Goal: Transaction & Acquisition: Book appointment/travel/reservation

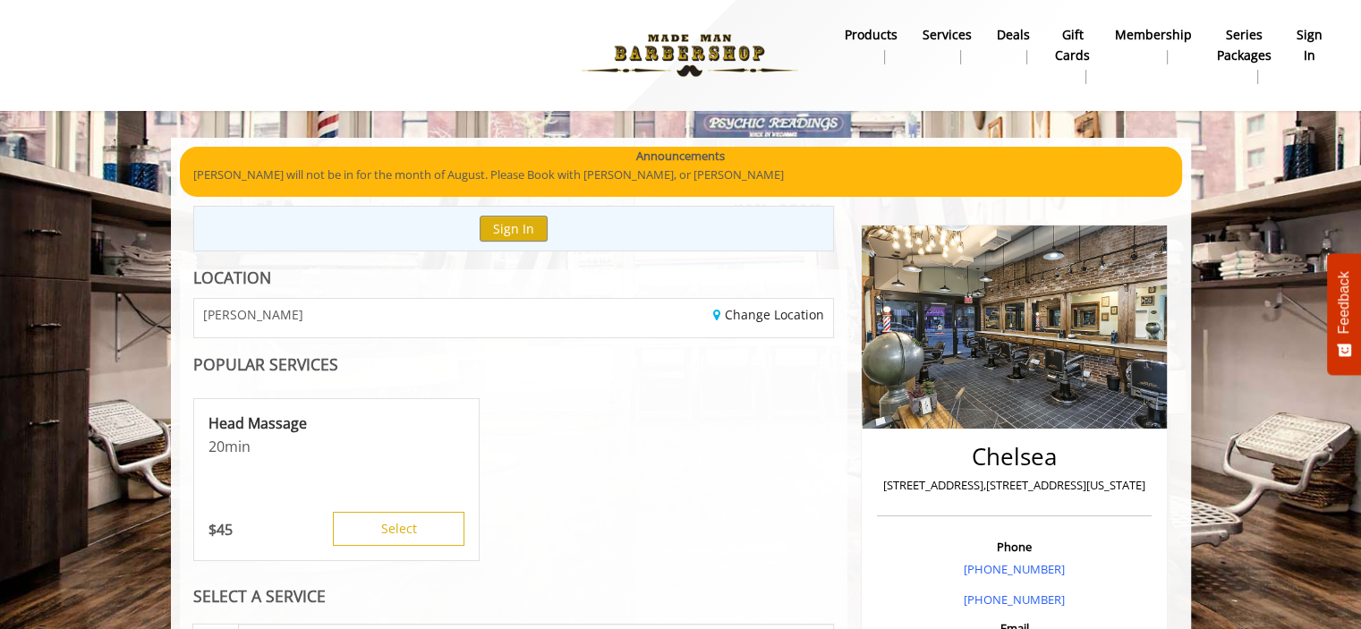
click at [950, 32] on b "Services" at bounding box center [947, 35] width 49 height 20
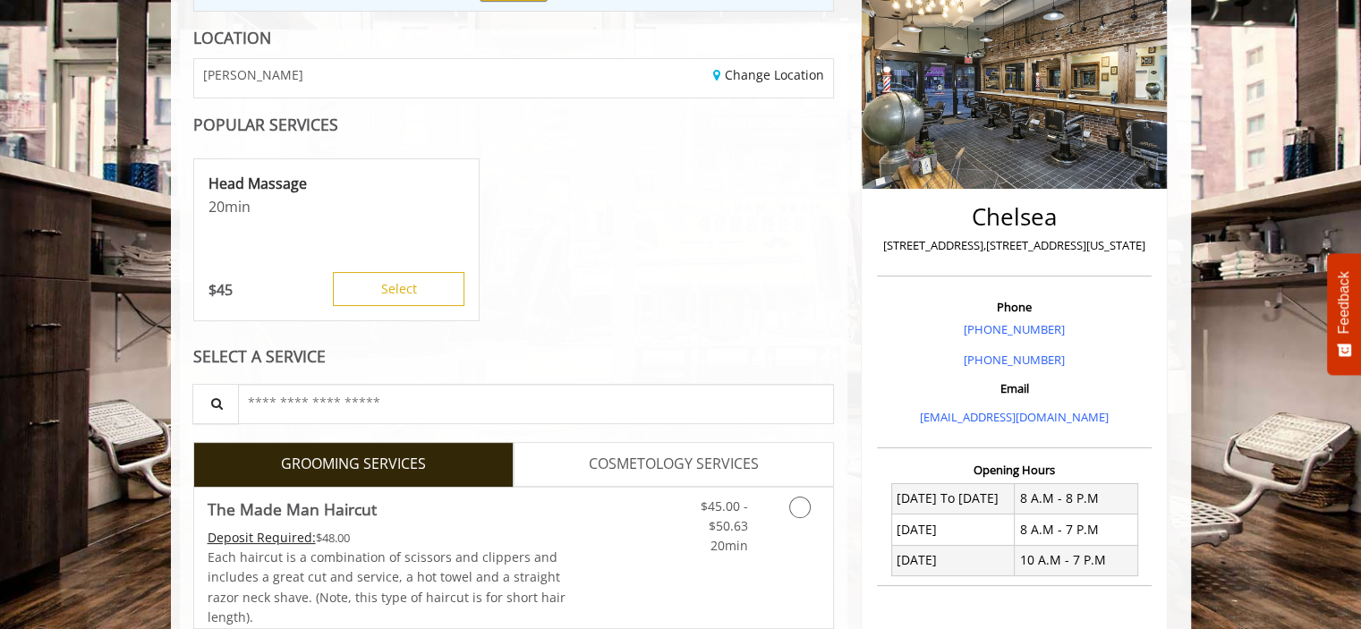
scroll to position [448, 0]
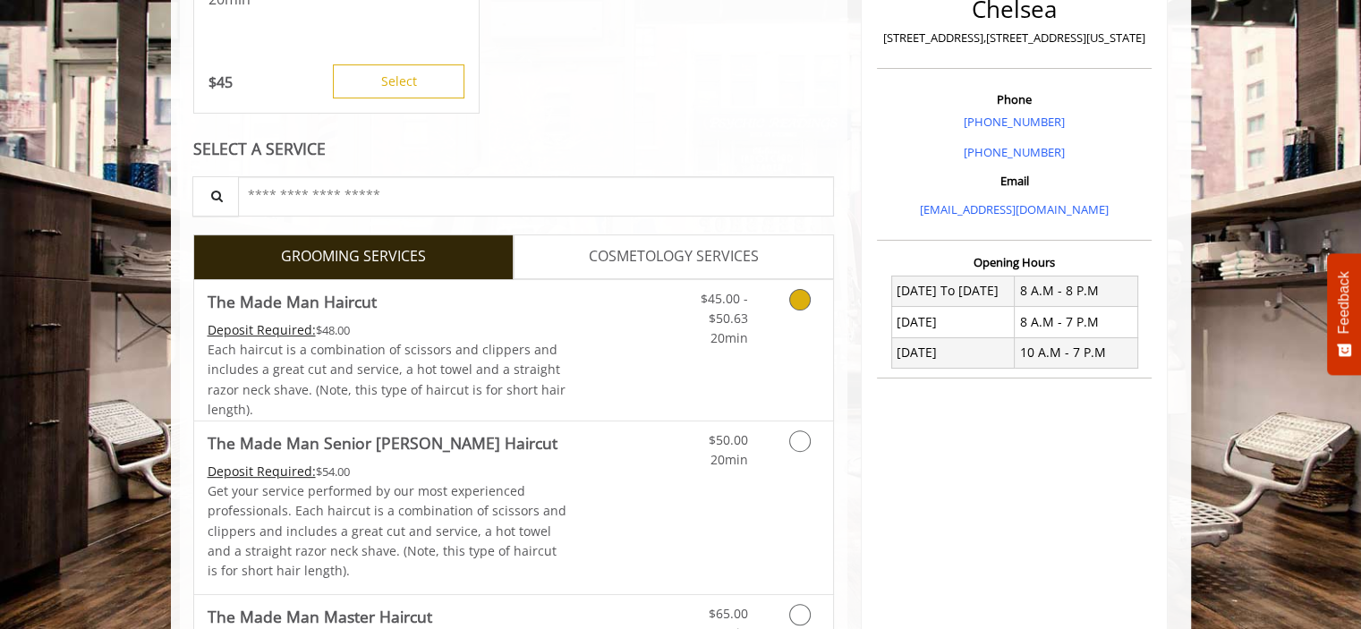
click at [801, 301] on icon "Grooming services" at bounding box center [799, 299] width 21 height 21
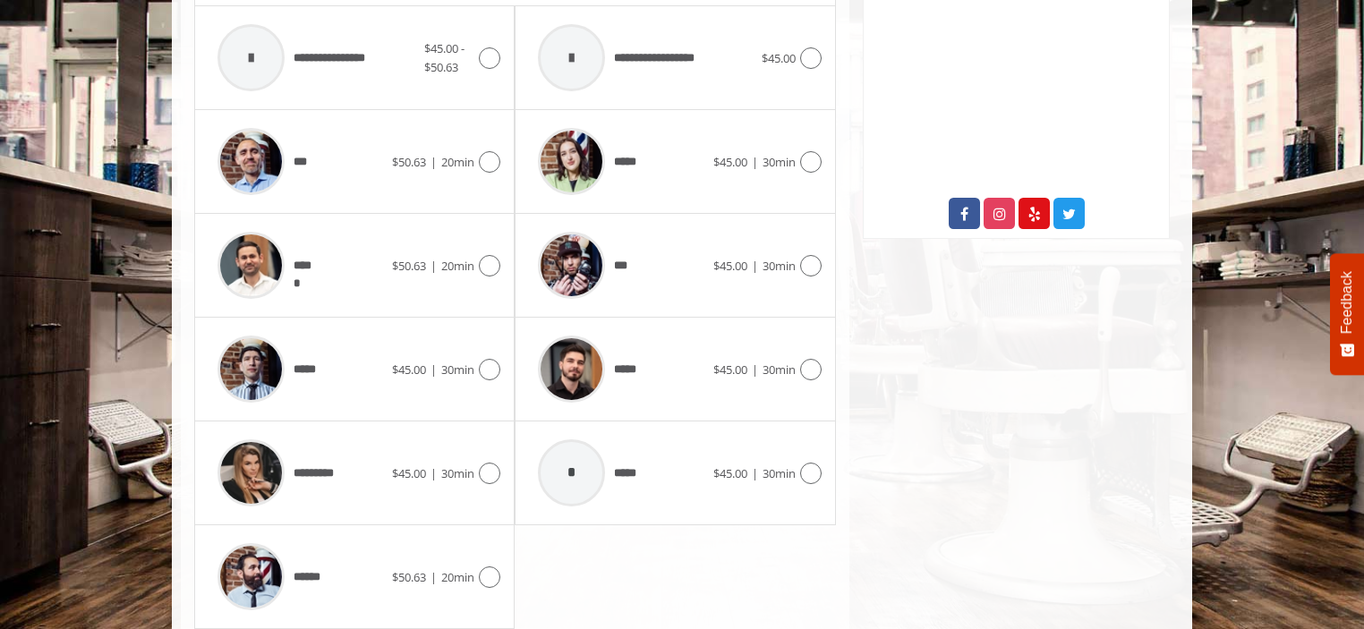
scroll to position [849, 0]
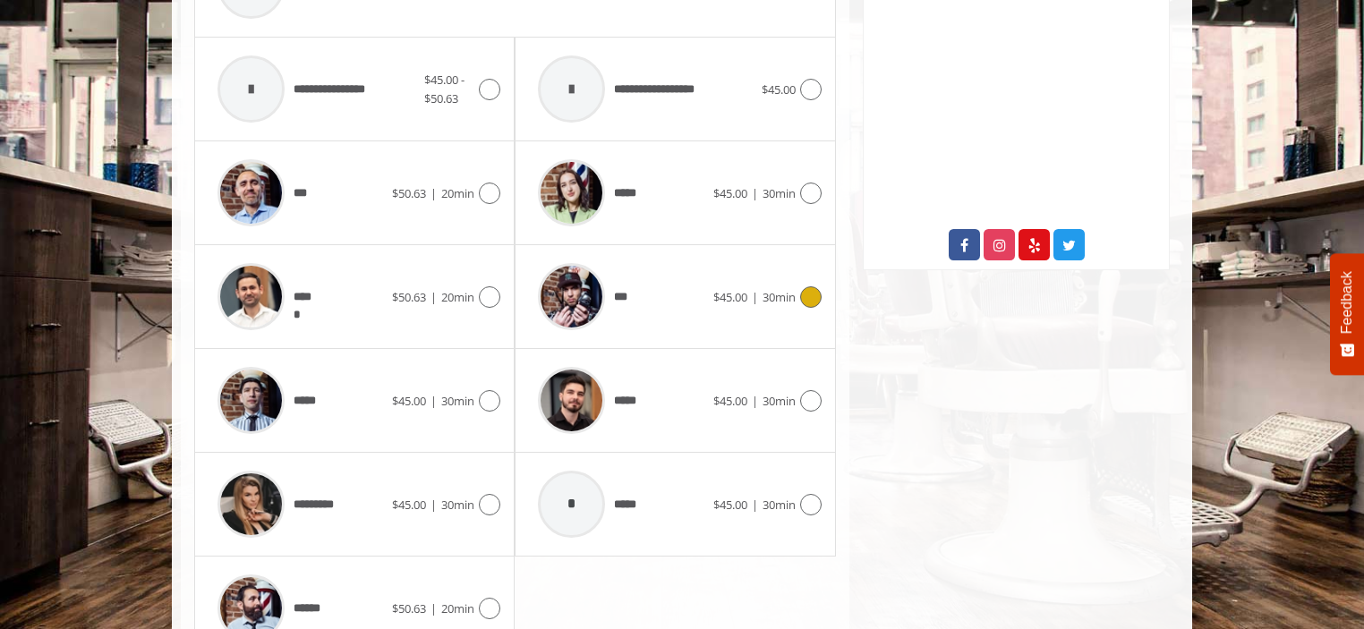
click at [812, 298] on icon at bounding box center [810, 296] width 21 height 21
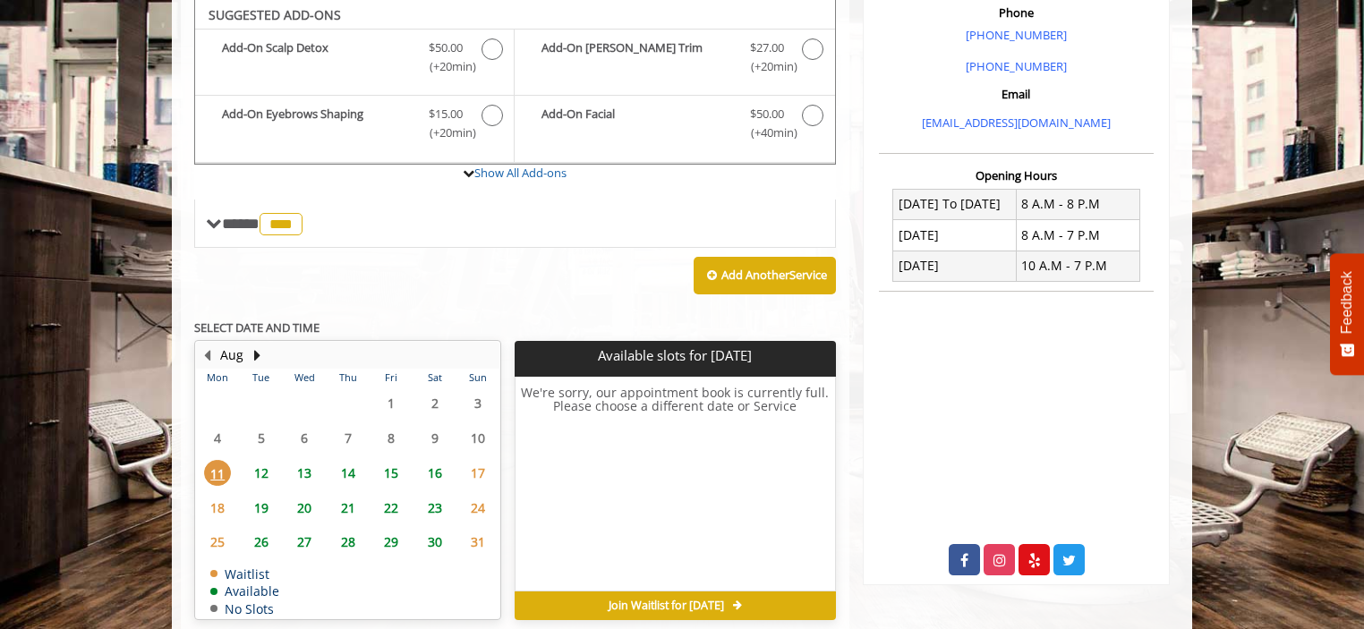
scroll to position [533, 0]
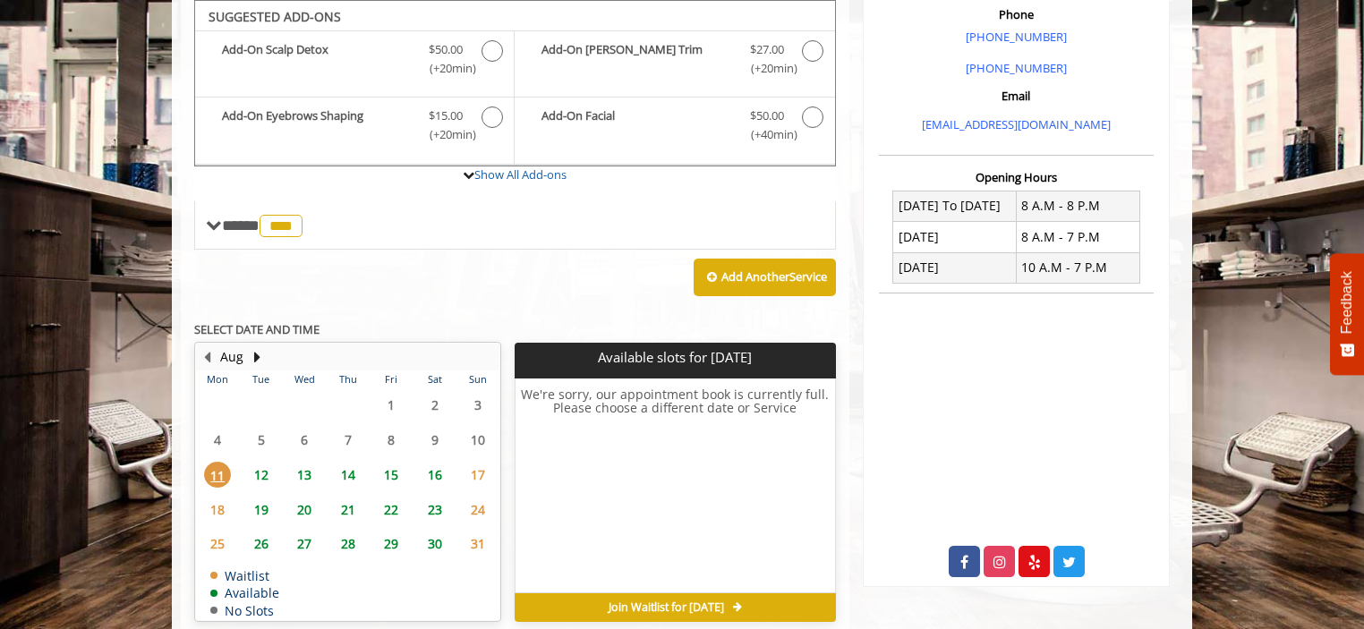
click at [308, 472] on span "13" at bounding box center [304, 475] width 27 height 26
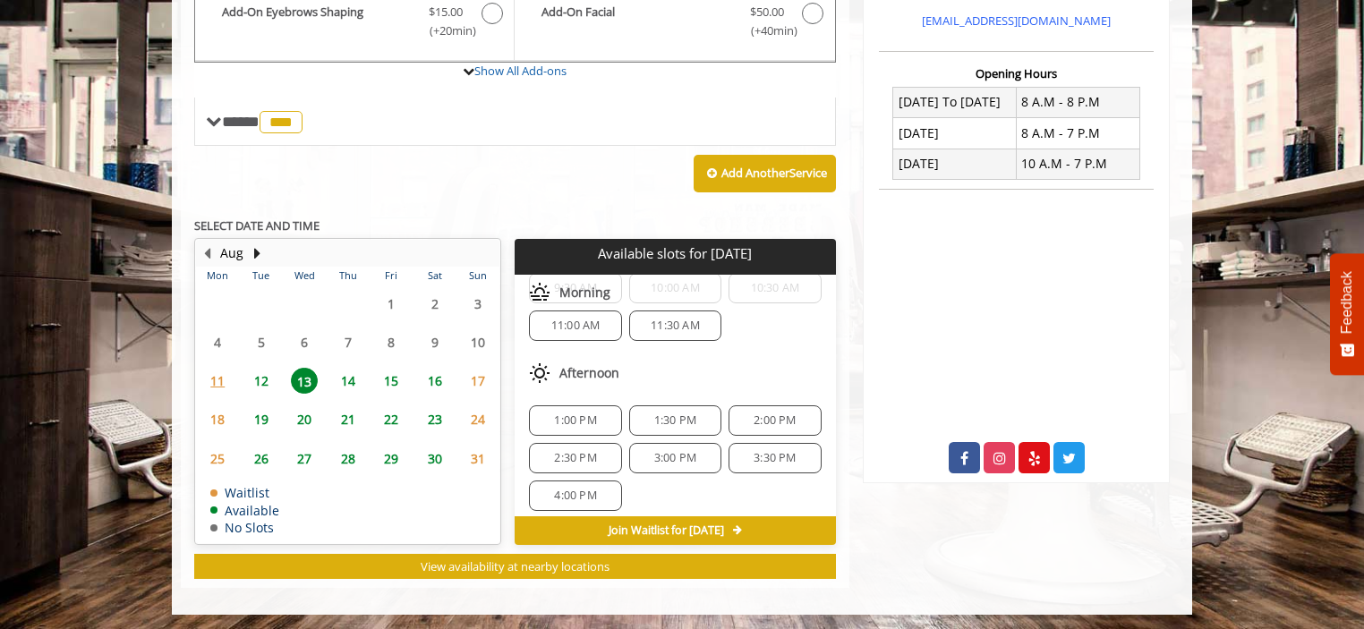
scroll to position [0, 0]
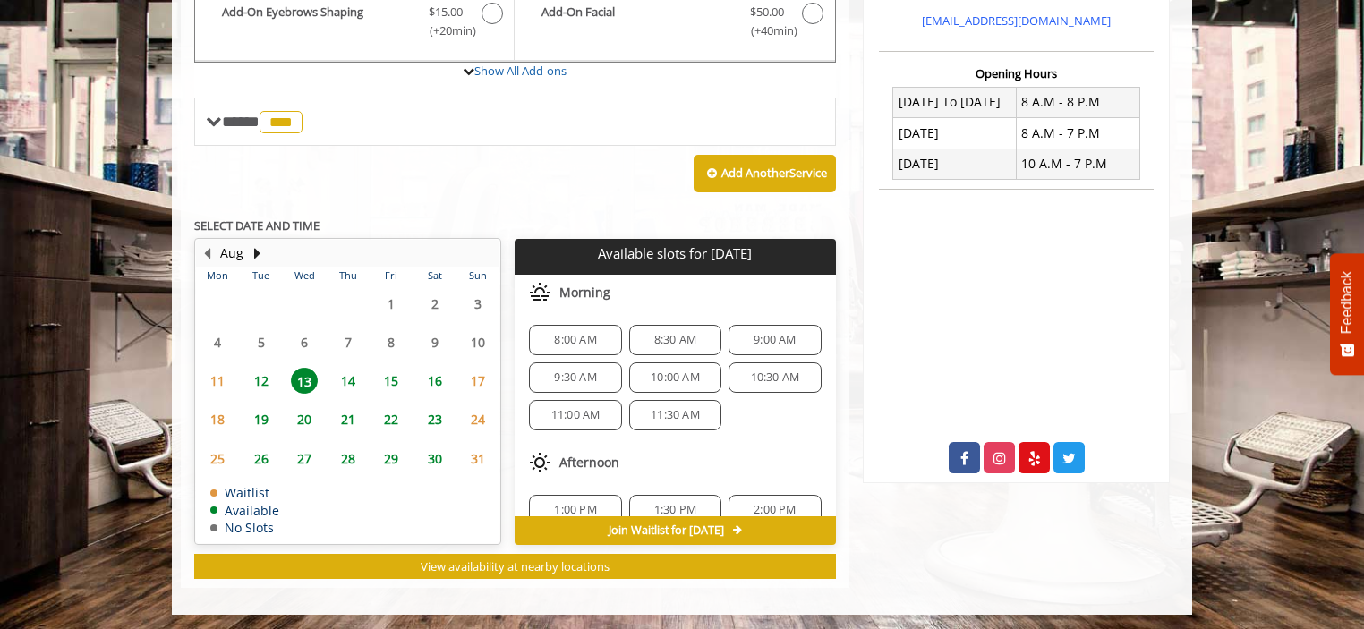
click at [269, 378] on span "12" at bounding box center [261, 381] width 27 height 26
